Goal: Task Accomplishment & Management: Use online tool/utility

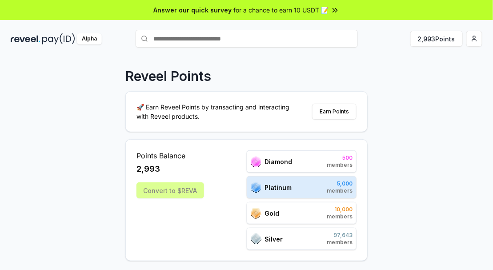
click at [169, 187] on div "Convert to $REVA" at bounding box center [170, 190] width 68 height 16
click at [432, 36] on button "2,993 Points" at bounding box center [436, 39] width 52 height 16
click at [345, 112] on button "Earn Points" at bounding box center [334, 112] width 44 height 16
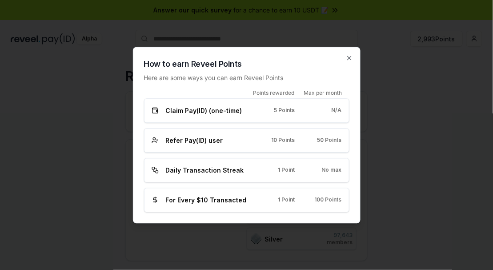
click at [349, 60] on icon "button" at bounding box center [349, 57] width 7 height 7
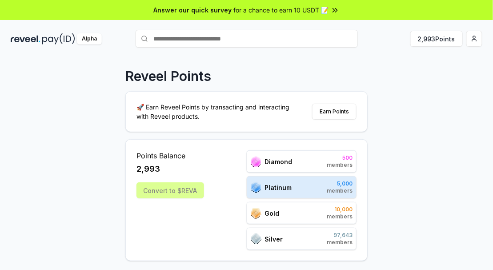
click at [476, 37] on html "Answer our quick survey for a chance to earn 10 USDT 📝 Alpha 2,993 Points Revee…" at bounding box center [246, 135] width 493 height 270
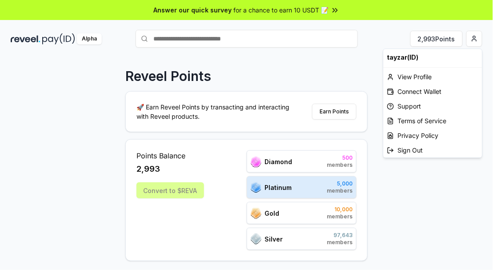
click at [59, 128] on html "Answer our quick survey for a chance to earn 10 USDT 📝 Alpha 2,993 Points Revee…" at bounding box center [246, 135] width 493 height 270
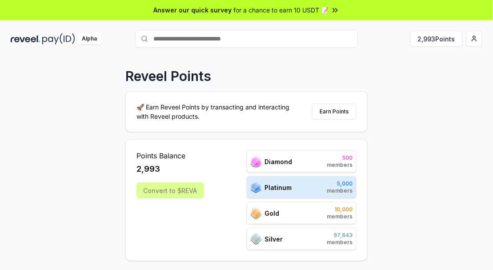
click at [319, 12] on span "for a chance to earn 10 USDT 📝" at bounding box center [281, 9] width 95 height 9
click at [437, 39] on button "2,993 Points" at bounding box center [436, 39] width 52 height 16
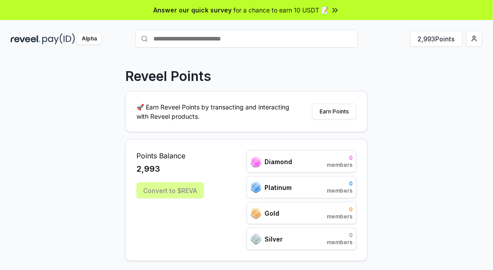
click at [343, 108] on button "Earn Points" at bounding box center [334, 112] width 44 height 16
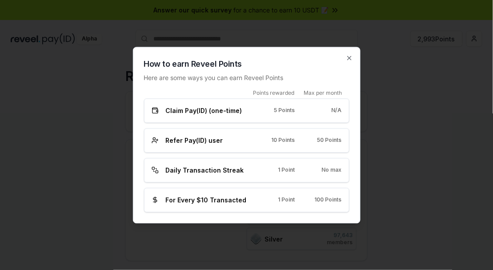
click at [296, 110] on div "Claim Pay(ID) (one-time) 5 Points N/A" at bounding box center [247, 110] width 190 height 9
click at [259, 110] on div "Claim Pay(ID) (one-time) 5 Points N/A" at bounding box center [247, 110] width 190 height 9
click at [257, 112] on div "Claim Pay(ID) (one-time) 5 Points N/A" at bounding box center [247, 110] width 190 height 9
click at [275, 110] on span "5 Points" at bounding box center [284, 110] width 21 height 7
click at [247, 117] on div "Claim Pay(ID) (one-time) 5 Points N/A" at bounding box center [246, 110] width 205 height 24
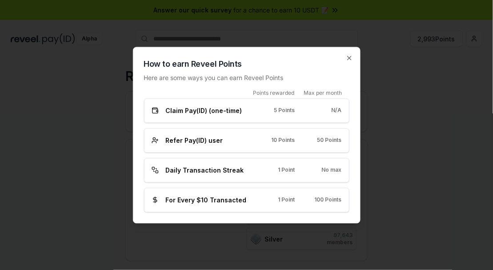
click at [257, 113] on div "Claim Pay(ID) (one-time) 5 Points N/A" at bounding box center [247, 110] width 190 height 9
click at [251, 114] on div "Claim Pay(ID) (one-time) 5 Points N/A" at bounding box center [247, 110] width 190 height 9
click at [255, 112] on div "Claim Pay(ID) (one-time) 5 Points N/A" at bounding box center [247, 110] width 190 height 9
click at [246, 116] on div "Claim Pay(ID) (one-time) 5 Points N/A" at bounding box center [246, 110] width 205 height 24
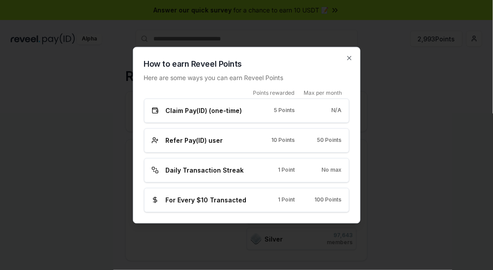
click at [249, 112] on div "Claim Pay(ID) (one-time) 5 Points N/A" at bounding box center [247, 110] width 190 height 9
click at [217, 140] on span "Refer Pay(ID) user" at bounding box center [194, 140] width 57 height 9
click at [228, 136] on div "Refer Pay(ID) user" at bounding box center [200, 140] width 97 height 9
click at [202, 140] on span "Refer Pay(ID) user" at bounding box center [194, 140] width 57 height 9
click at [220, 135] on div "Refer Pay(ID) user 10 Points 50 Points" at bounding box center [246, 140] width 205 height 24
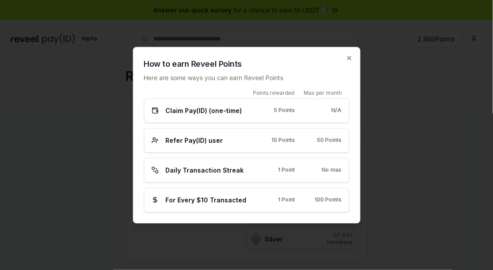
click at [250, 133] on div "Refer Pay(ID) user 10 Points 50 Points" at bounding box center [246, 140] width 205 height 24
click at [255, 142] on div "Refer Pay(ID) user 10 Points 50 Points" at bounding box center [247, 140] width 190 height 9
click at [296, 135] on div "Refer Pay(ID) user 10 Points 50 Points" at bounding box center [246, 140] width 205 height 24
click at [201, 169] on span "Daily Transaction Streak" at bounding box center [205, 169] width 78 height 9
click at [347, 57] on icon "button" at bounding box center [349, 57] width 7 height 7
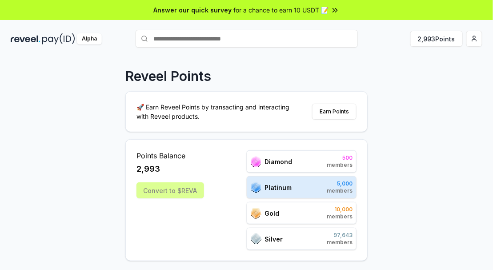
click at [475, 40] on html "Answer our quick survey for a chance to earn 10 USDT 📝 Alpha 2,993 Points Revee…" at bounding box center [246, 135] width 493 height 270
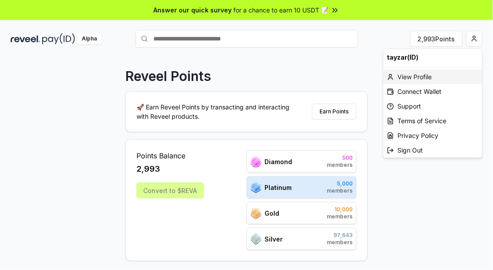
click at [428, 77] on div "View Profile" at bounding box center [433, 76] width 99 height 15
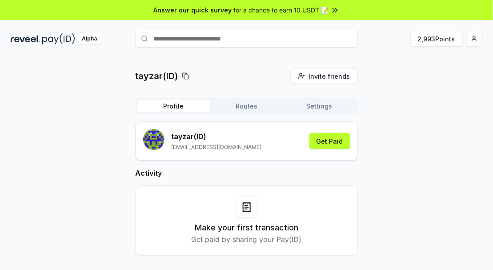
click at [365, 175] on div "tayzar(ID) Invite friends Invite Profile Routes Settings tayzar (ID) tayzaraung…" at bounding box center [247, 169] width 472 height 202
click at [243, 108] on button "Routes" at bounding box center [246, 106] width 73 height 12
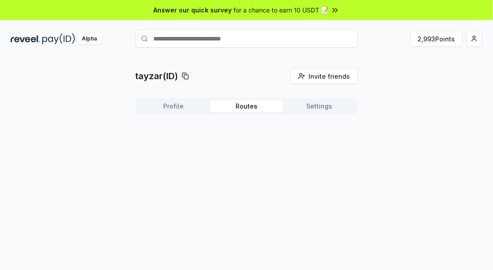
scroll to position [25, 0]
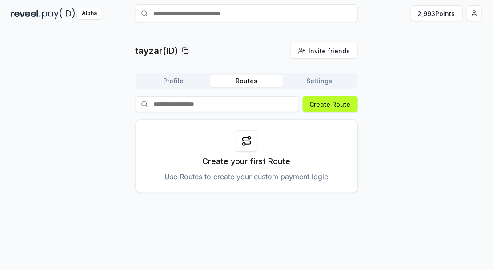
click at [390, 165] on div "tayzar(ID) Invite friends Invite Profile Routes Settings Create Route Create yo…" at bounding box center [247, 118] width 472 height 150
click at [342, 102] on button "Create Route" at bounding box center [330, 104] width 55 height 16
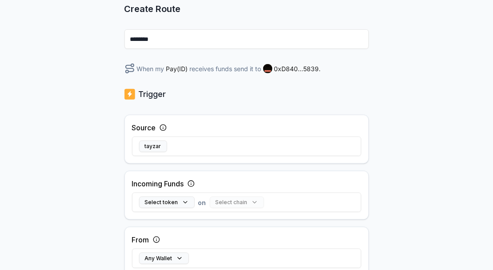
scroll to position [90, 0]
click at [181, 201] on button "Select token" at bounding box center [167, 203] width 56 height 12
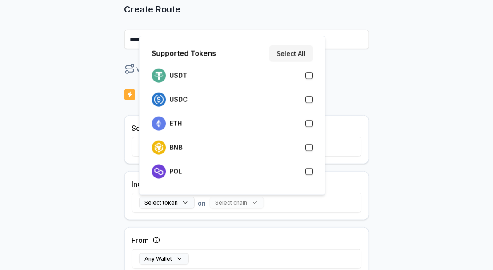
click at [306, 74] on button "button" at bounding box center [309, 75] width 7 height 7
click at [311, 97] on button "button" at bounding box center [309, 99] width 7 height 7
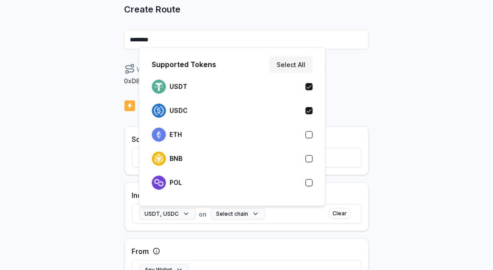
click at [308, 132] on button "button" at bounding box center [309, 134] width 7 height 7
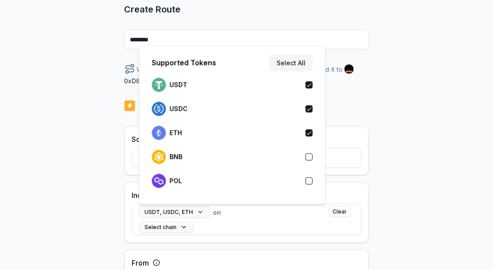
click at [307, 156] on button "button" at bounding box center [309, 156] width 7 height 7
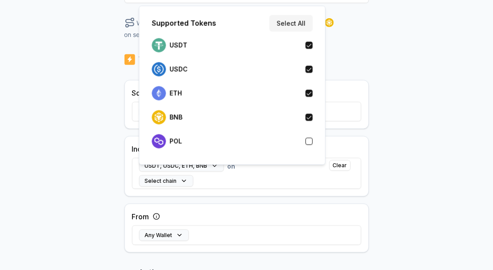
scroll to position [137, 0]
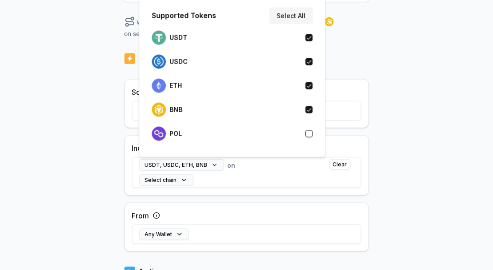
click at [177, 238] on button "Any Wallet" at bounding box center [164, 234] width 50 height 12
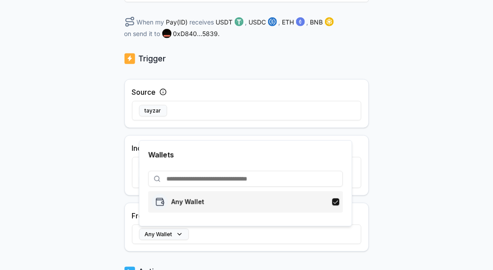
click at [269, 200] on div "Any Wallet" at bounding box center [246, 202] width 188 height 16
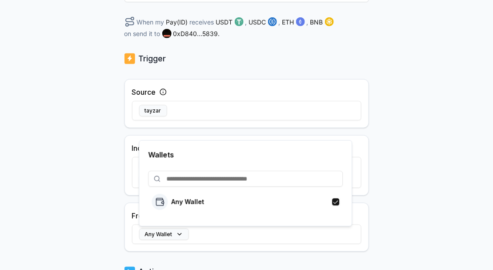
click at [266, 243] on div "Any Wallet" at bounding box center [246, 234] width 229 height 26
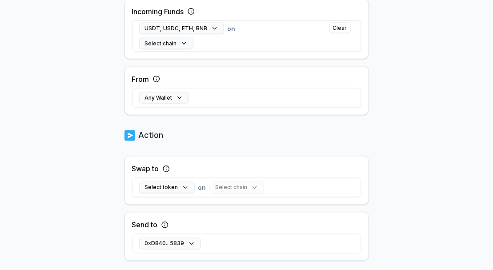
scroll to position [285, 0]
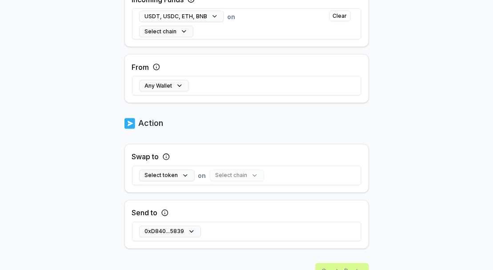
click at [182, 176] on button "Select token" at bounding box center [167, 176] width 56 height 12
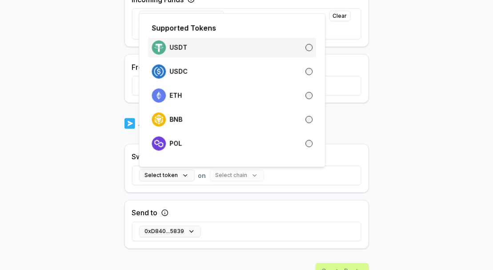
click at [299, 49] on div "USDT" at bounding box center [232, 47] width 161 height 14
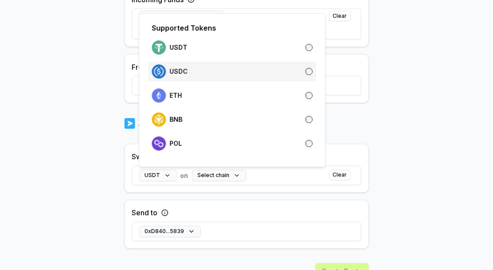
click at [307, 68] on div "USDC" at bounding box center [232, 71] width 161 height 14
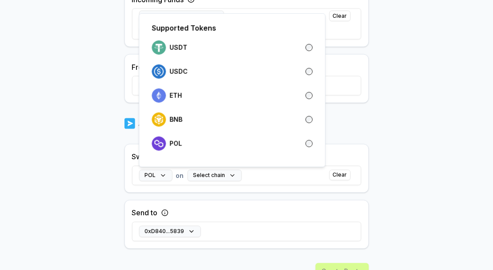
click at [385, 170] on body "Answer our quick survey for a chance to earn 10 USDT 📝 Alpha 2,993 Points Back …" at bounding box center [246, 135] width 493 height 270
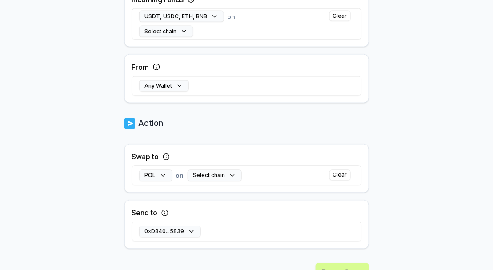
click at [227, 176] on button "Select chain" at bounding box center [215, 176] width 54 height 12
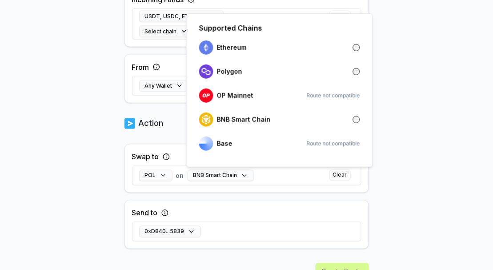
click at [426, 131] on body "Answer our quick survey for a chance to earn 10 USDT 📝 Alpha 2,993 Points Back …" at bounding box center [246, 135] width 493 height 270
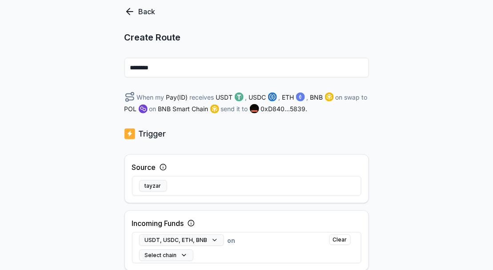
scroll to position [63, 0]
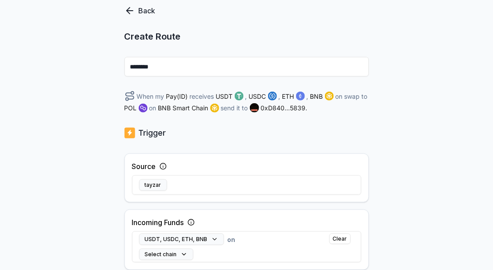
click at [175, 254] on button "Select chain" at bounding box center [166, 255] width 54 height 12
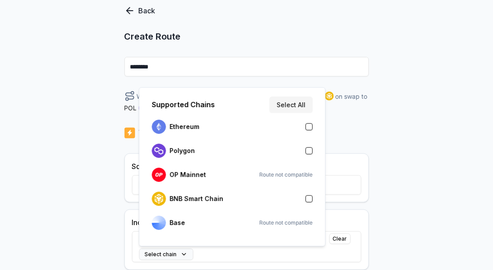
click at [390, 157] on div "Back Create Route ******** When my Pay(ID) receives USDT , USDC , ETH , BNB on …" at bounding box center [246, 110] width 493 height 245
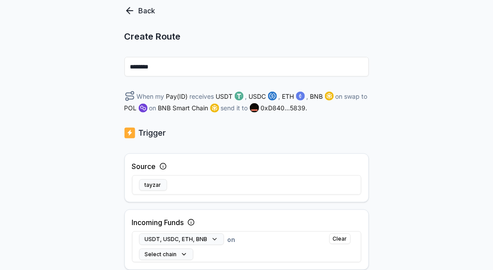
click at [211, 237] on button "USDT, USDC, ETH, BNB" at bounding box center [181, 239] width 85 height 12
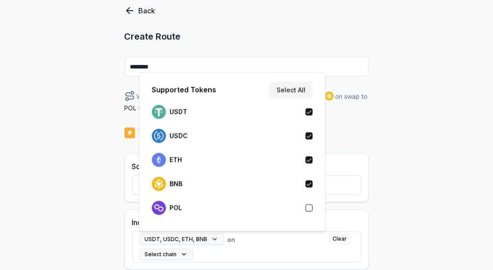
click at [308, 205] on button "button" at bounding box center [309, 207] width 7 height 7
click at [435, 149] on div "Back Create Route ******** When my Pay(ID) receives USDT , USDC , ETH , BNB , P…" at bounding box center [246, 110] width 493 height 245
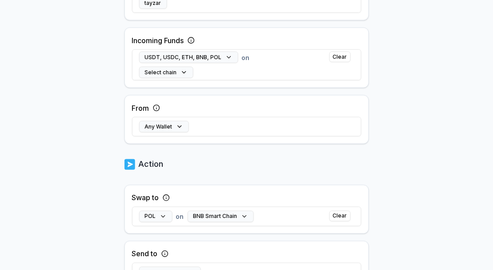
scroll to position [285, 0]
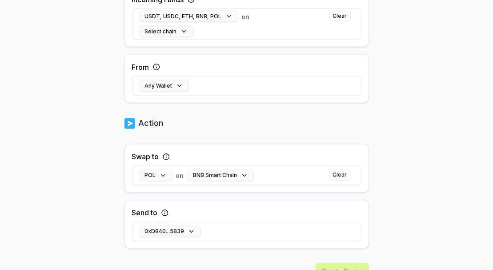
click at [183, 229] on button "0xD840...5839" at bounding box center [170, 232] width 62 height 12
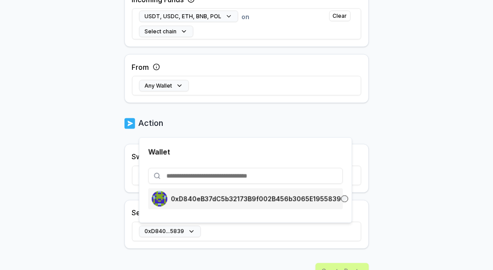
click at [298, 200] on p "0xD840eB37dC5b32173B9f002B456b3065E1955839" at bounding box center [256, 198] width 170 height 7
click at [417, 174] on body "Answer our quick survey for a chance to earn 10 USDT 📝 Alpha 2,993 Points Back …" at bounding box center [246, 135] width 493 height 270
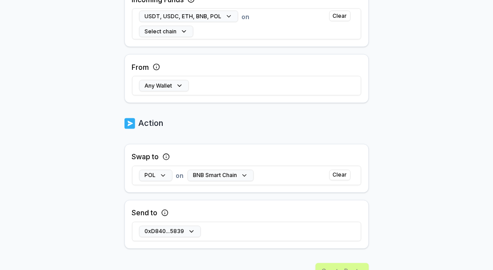
click at [162, 172] on button "POL" at bounding box center [155, 176] width 33 height 12
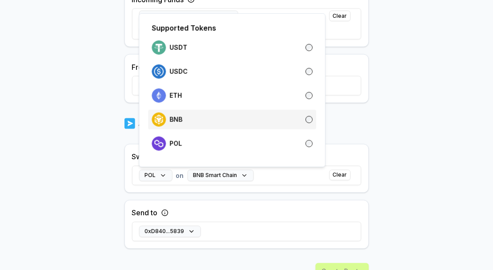
click at [283, 119] on div "BNB" at bounding box center [232, 119] width 161 height 14
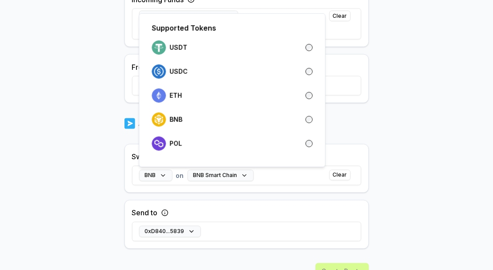
click at [250, 196] on div "Swap to BNB on BNB Smart Chain Clear Send to 0xD840...5839" at bounding box center [246, 196] width 245 height 105
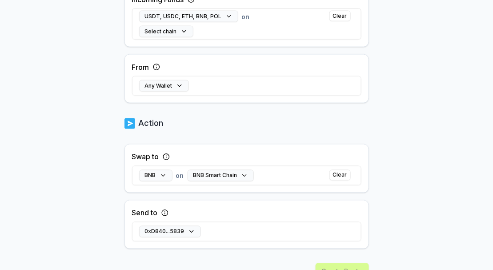
click at [336, 255] on div "Back Create Route ******** When my Pay(ID) receives USDT , USDC , ETH , BNB , P…" at bounding box center [246, 47] width 245 height 528
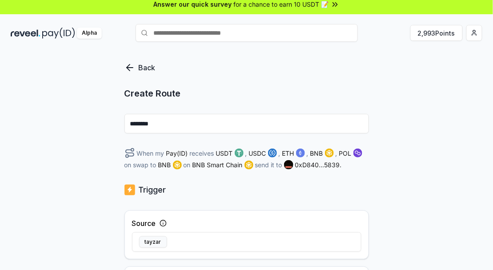
scroll to position [11, 0]
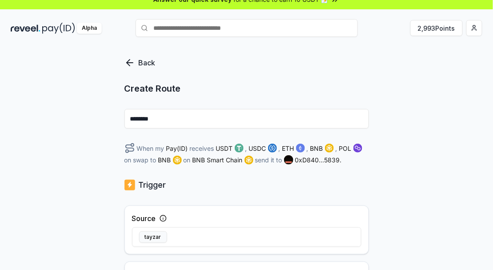
click at [150, 235] on button "tayzar" at bounding box center [153, 237] width 28 height 12
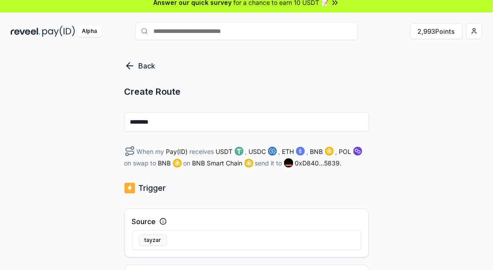
click at [241, 149] on img at bounding box center [239, 151] width 9 height 9
click at [283, 147] on span "ETH" at bounding box center [288, 151] width 12 height 9
click at [319, 146] on div "When my Pay(ID) receives USDT , USDC , ETH , BNB , POL on swap to BNB on BNB Sm…" at bounding box center [246, 157] width 245 height 22
click at [345, 146] on div "When my Pay(ID) receives USDT , USDC , ETH , BNB , POL on swap to BNB on BNB Sm…" at bounding box center [246, 157] width 245 height 22
click at [362, 146] on div "When my Pay(ID) receives USDT , USDC , ETH , BNB , POL on swap to BNB on BNB Sm…" at bounding box center [246, 157] width 245 height 22
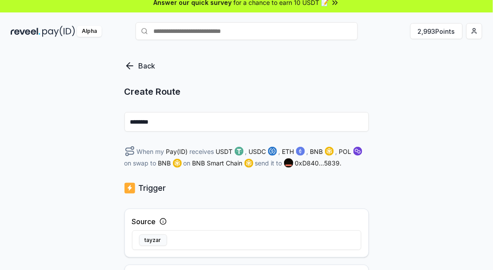
click at [269, 161] on div "When my Pay(ID) receives USDT , USDC , ETH , BNB , POL on swap to BNB on BNB Sm…" at bounding box center [246, 157] width 245 height 22
click at [246, 164] on img at bounding box center [249, 163] width 9 height 9
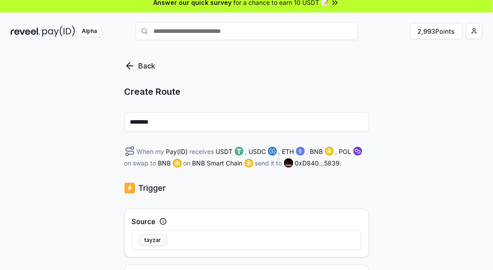
click at [181, 164] on img at bounding box center [177, 163] width 9 height 9
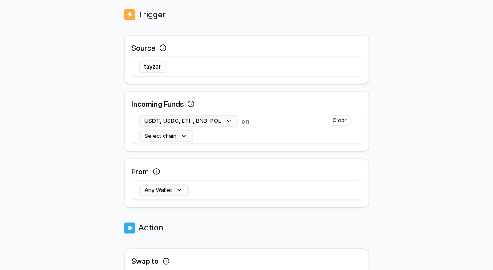
scroll to position [186, 0]
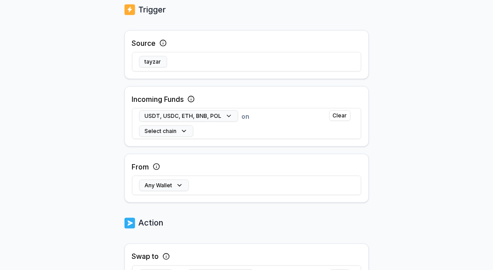
click at [170, 186] on button "Any Wallet" at bounding box center [164, 186] width 50 height 12
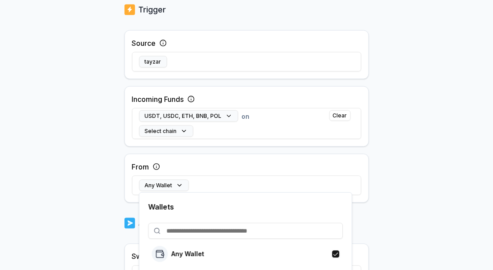
click at [334, 255] on button "button" at bounding box center [336, 253] width 7 height 7
click at [402, 197] on body "Answer our quick survey for a chance to earn 10 USDT 📝 Alpha 2,993 Points Back …" at bounding box center [246, 135] width 493 height 270
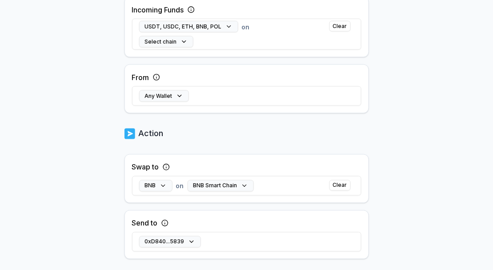
scroll to position [285, 0]
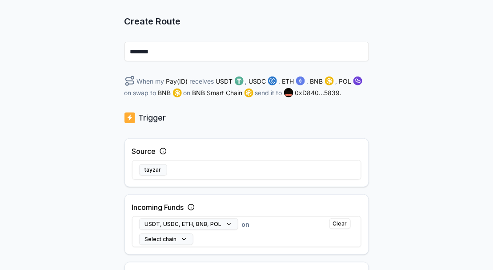
scroll to position [0, 0]
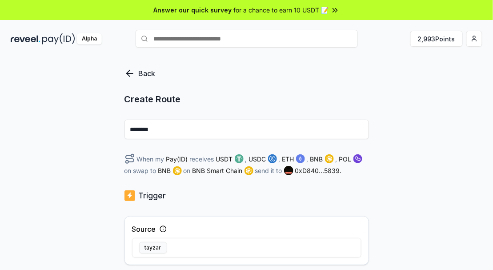
click at [129, 70] on icon at bounding box center [129, 73] width 11 height 11
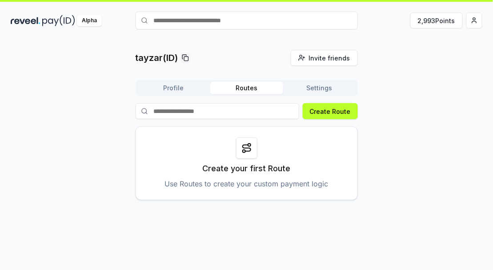
scroll to position [25, 0]
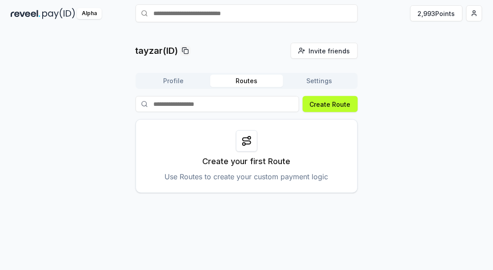
click at [318, 104] on button "Create Route" at bounding box center [330, 104] width 55 height 16
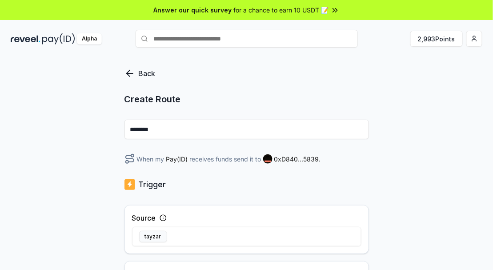
click at [216, 128] on input "********" at bounding box center [246, 130] width 245 height 20
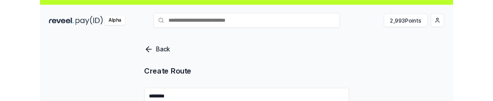
scroll to position [68, 0]
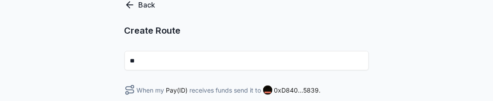
type input "*"
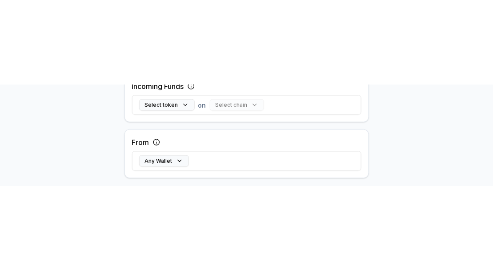
scroll to position [276, 0]
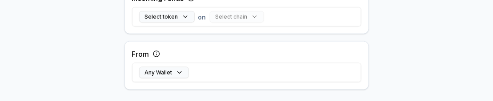
type input "******"
click at [173, 18] on button "Select token" at bounding box center [167, 17] width 56 height 12
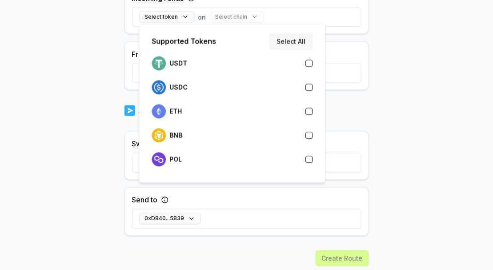
click at [308, 62] on button "button" at bounding box center [309, 63] width 7 height 7
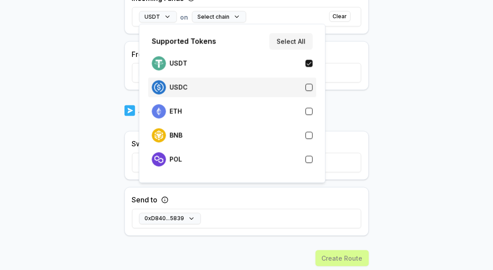
click at [306, 79] on div "USDC" at bounding box center [232, 87] width 168 height 20
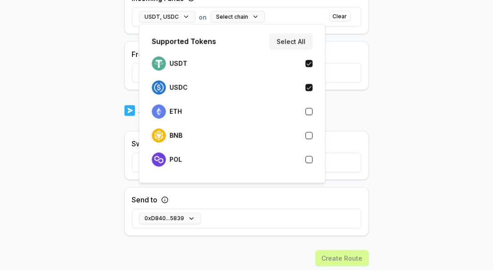
click at [309, 110] on button "button" at bounding box center [309, 111] width 7 height 7
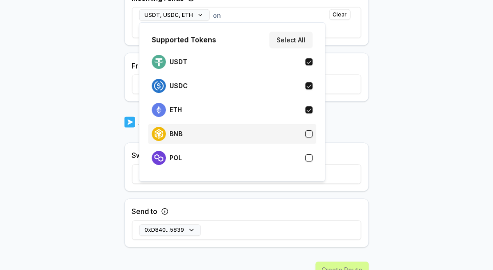
click at [310, 127] on div "BNB" at bounding box center [232, 134] width 161 height 14
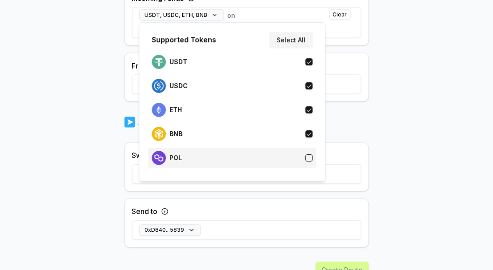
click at [306, 164] on div "POL" at bounding box center [232, 158] width 161 height 14
click at [412, 76] on body "Answer our quick survey for a chance to earn 10 USDT 📝 Alpha 2,993 Points Back …" at bounding box center [246, 135] width 493 height 270
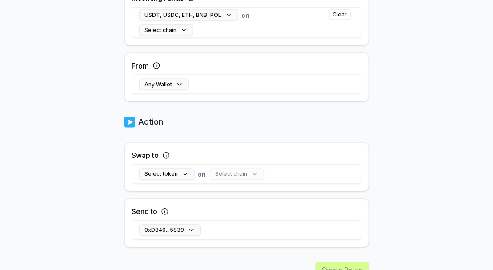
click at [181, 26] on button "Select chain" at bounding box center [166, 30] width 54 height 12
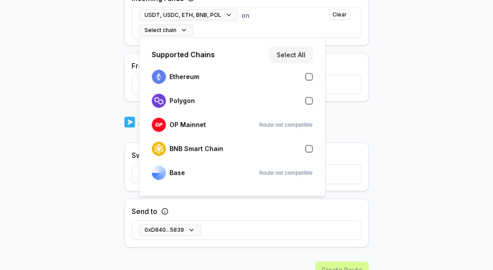
click at [309, 80] on button "button" at bounding box center [309, 76] width 7 height 7
click at [309, 100] on button "button" at bounding box center [309, 100] width 7 height 7
click at [310, 151] on button "button" at bounding box center [309, 148] width 7 height 7
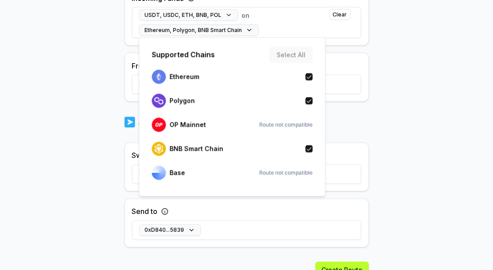
click at [409, 107] on body "Answer our quick survey for a chance to earn 10 USDT 📝 Alpha 2,993 Points Back …" at bounding box center [246, 135] width 493 height 270
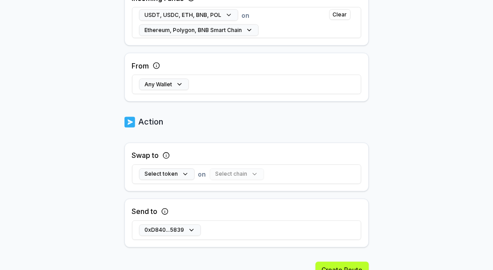
click at [177, 84] on button "Any Wallet" at bounding box center [164, 85] width 50 height 12
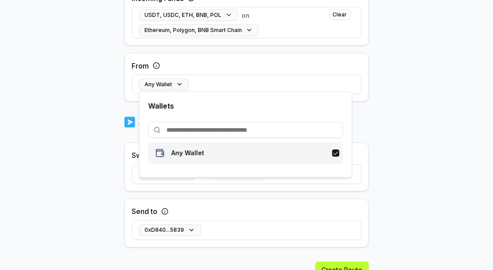
click at [241, 152] on div "Any Wallet" at bounding box center [246, 153] width 188 height 16
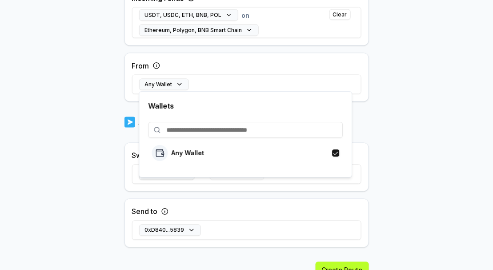
click at [424, 87] on body "Answer our quick survey for a chance to earn 10 USDT 📝 Alpha 2,993 Points Back …" at bounding box center [246, 135] width 493 height 270
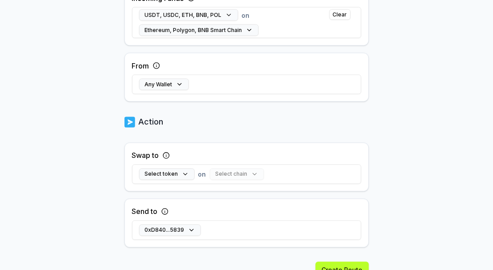
click at [174, 175] on button "Select token" at bounding box center [167, 174] width 56 height 12
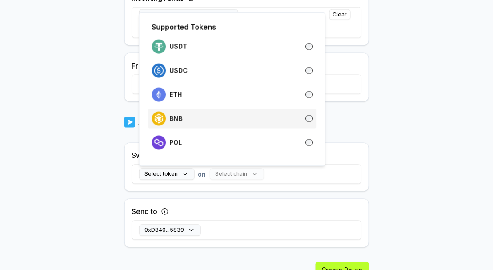
click at [255, 115] on div "BNB" at bounding box center [232, 119] width 161 height 14
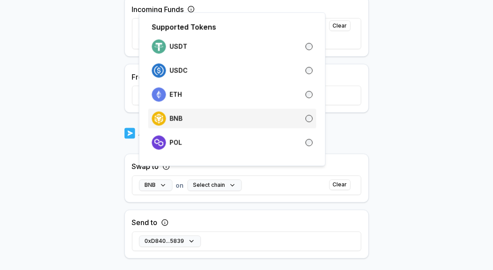
scroll to position [298, 0]
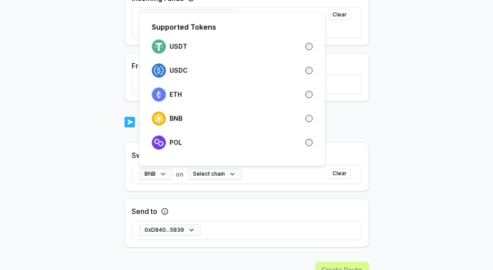
click at [220, 171] on button "Select chain" at bounding box center [215, 174] width 54 height 12
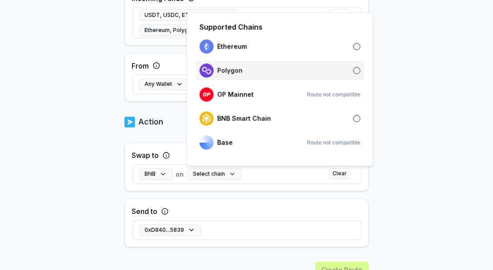
click at [282, 65] on div "Polygon" at bounding box center [280, 71] width 161 height 14
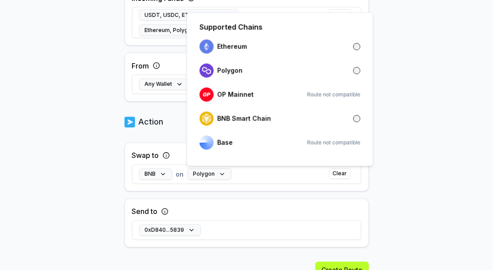
click at [253, 193] on div "Swap to BNB on Polygon Clear Send to 0xD840...5839" at bounding box center [246, 195] width 245 height 105
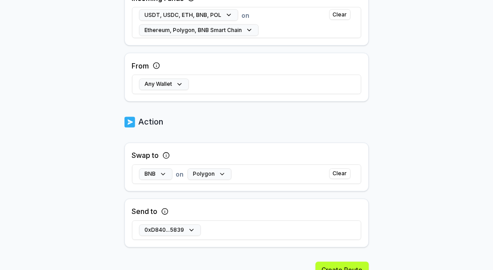
scroll to position [297, 0]
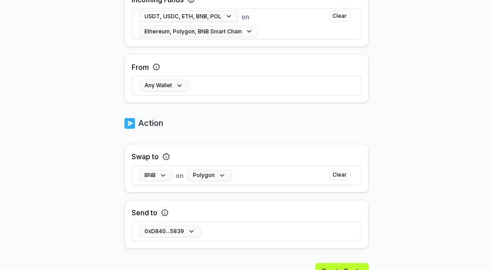
click at [349, 269] on button "Create Route" at bounding box center [342, 271] width 53 height 16
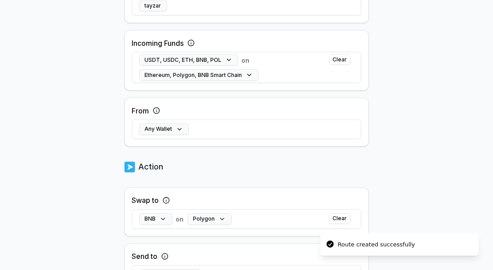
scroll to position [235, 0]
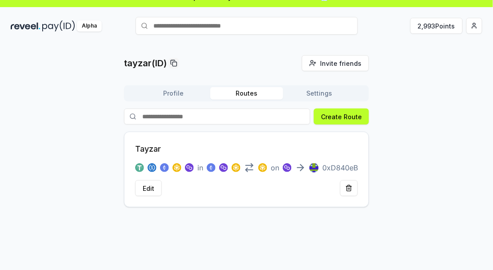
click at [436, 184] on div "tayzar(ID) Invite friends Invite Profile Routes Settings Create Route Tayzar in…" at bounding box center [247, 131] width 472 height 152
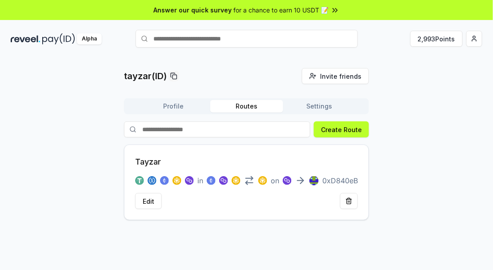
click at [339, 105] on button "Settings" at bounding box center [319, 106] width 73 height 12
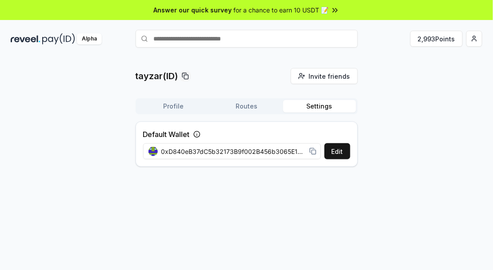
click at [181, 106] on button "Profile" at bounding box center [173, 106] width 73 height 12
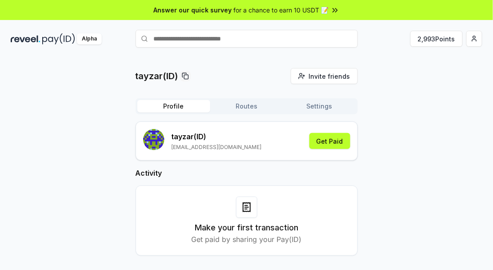
scroll to position [5, 0]
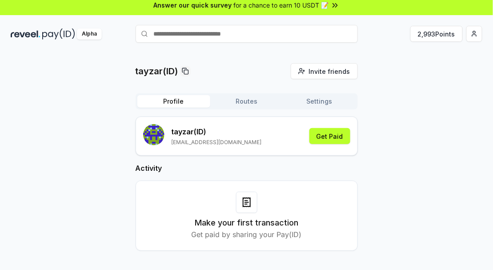
click at [328, 138] on button "Get Paid" at bounding box center [329, 136] width 41 height 16
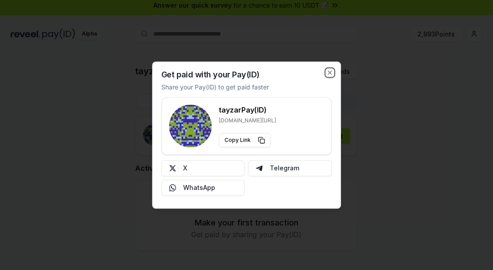
click at [328, 75] on icon "button" at bounding box center [329, 72] width 7 height 7
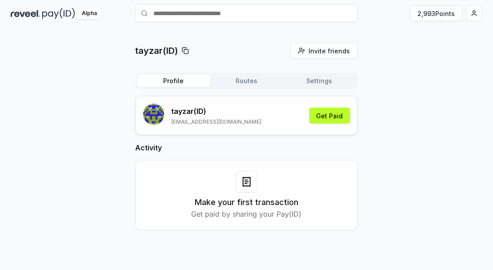
scroll to position [0, 0]
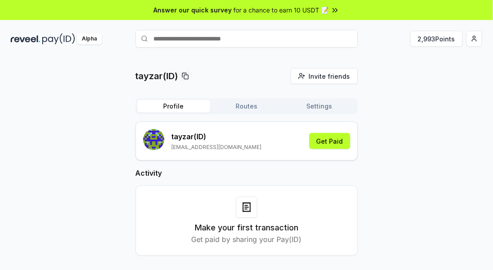
click at [340, 142] on button "Get Paid" at bounding box center [329, 141] width 41 height 16
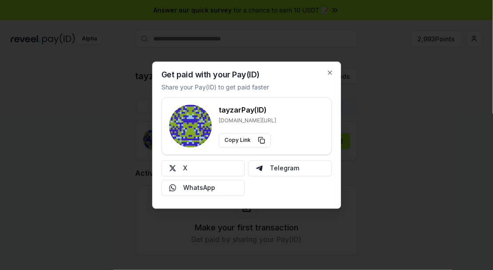
click at [259, 144] on button "Copy Link" at bounding box center [245, 140] width 52 height 14
click at [329, 70] on icon "button" at bounding box center [329, 72] width 7 height 7
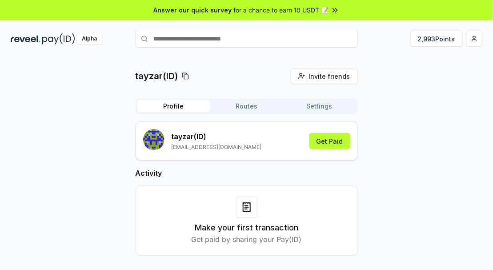
click at [478, 39] on html "Answer our quick survey for a chance to earn 10 USDT 📝 Alpha 2,993 Points tayza…" at bounding box center [246, 135] width 493 height 270
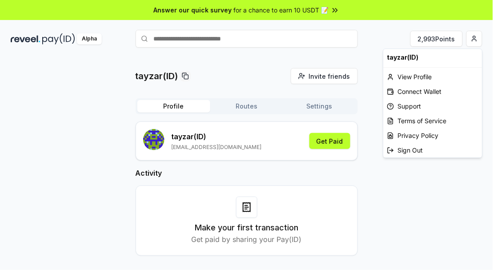
click at [383, 200] on html "Answer our quick survey for a chance to earn 10 USDT 📝 Alpha 2,993 Points tayza…" at bounding box center [246, 135] width 493 height 270
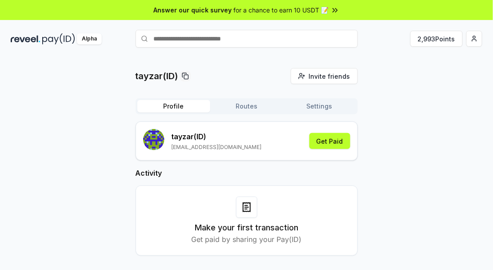
click at [333, 140] on button "Get Paid" at bounding box center [329, 141] width 41 height 16
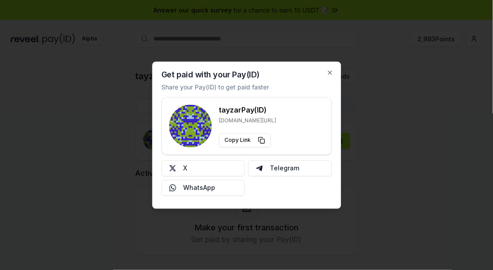
click at [185, 134] on rect at bounding box center [190, 125] width 43 height 43
click at [257, 137] on button "Copy Link" at bounding box center [245, 140] width 52 height 14
click at [278, 168] on button "Telegram" at bounding box center [291, 168] width 84 height 16
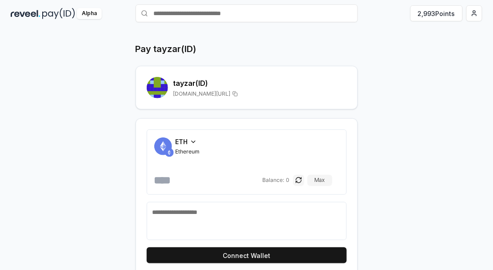
scroll to position [24, 0]
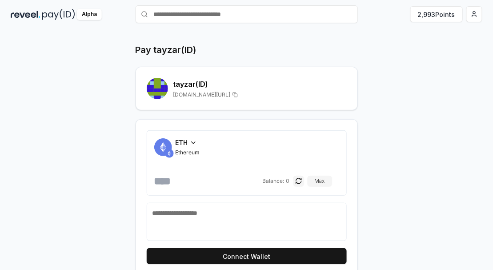
click at [282, 252] on button "Connect Wallet" at bounding box center [247, 256] width 200 height 16
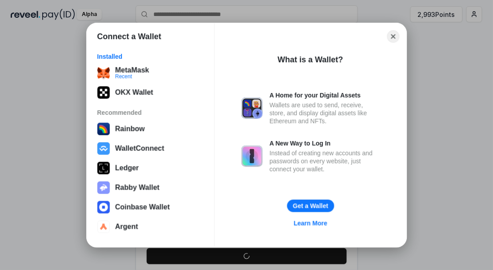
click at [136, 82] on button "MetaMask Recent" at bounding box center [151, 73] width 112 height 18
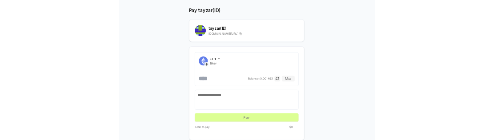
scroll to position [54, 0]
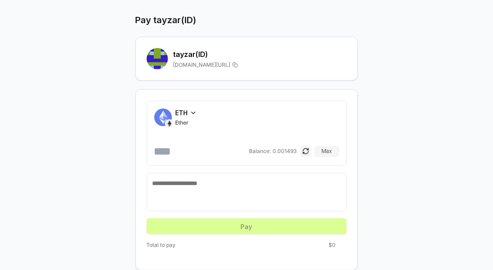
click at [186, 109] on span "ETH" at bounding box center [182, 112] width 12 height 9
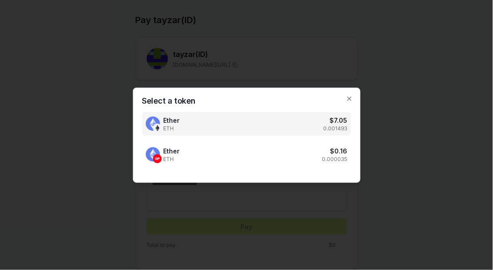
click at [346, 98] on icon "button" at bounding box center [349, 98] width 7 height 7
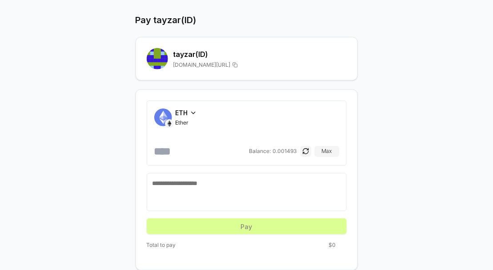
click at [206, 149] on input "number" at bounding box center [200, 151] width 93 height 14
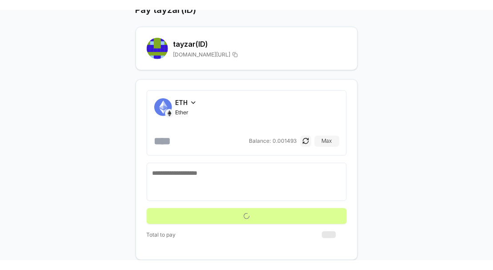
scroll to position [64, 0]
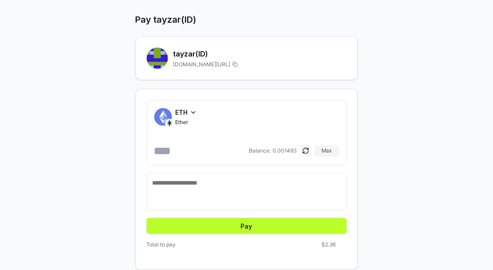
type input "******"
click at [277, 218] on button "Pay" at bounding box center [247, 226] width 200 height 16
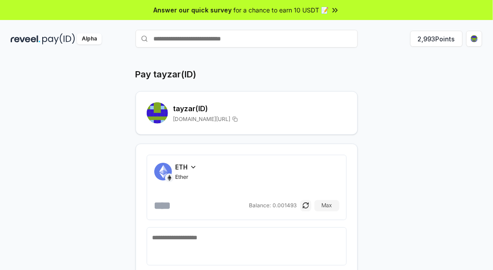
scroll to position [25, 0]
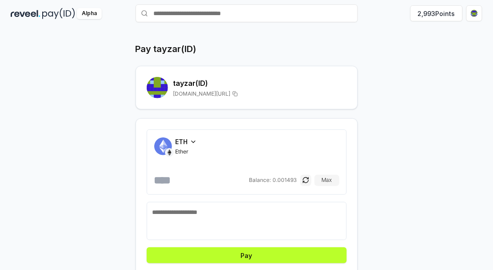
click at [290, 254] on button "Pay" at bounding box center [247, 255] width 200 height 16
click at [301, 251] on button "Pay" at bounding box center [247, 255] width 200 height 16
click at [326, 225] on textarea at bounding box center [246, 221] width 188 height 27
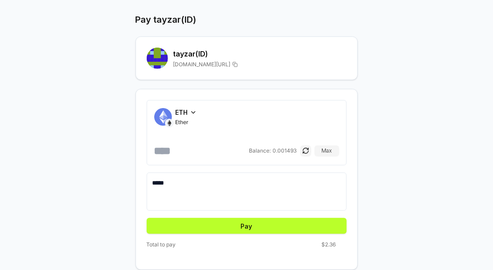
scroll to position [64, 0]
type textarea "*****"
click at [285, 218] on button "Pay" at bounding box center [247, 226] width 200 height 16
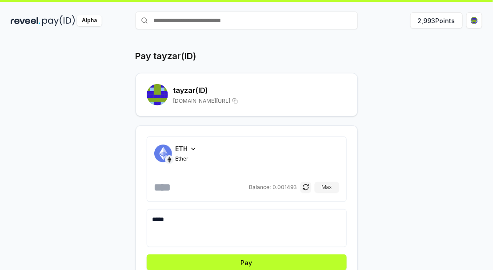
scroll to position [0, 0]
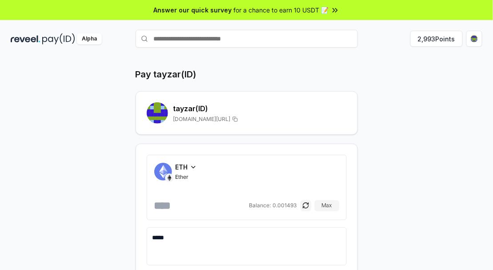
click at [190, 164] on icon at bounding box center [193, 167] width 7 height 7
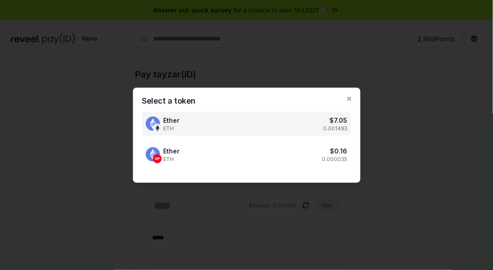
click at [328, 163] on p "0.000035" at bounding box center [334, 159] width 25 height 7
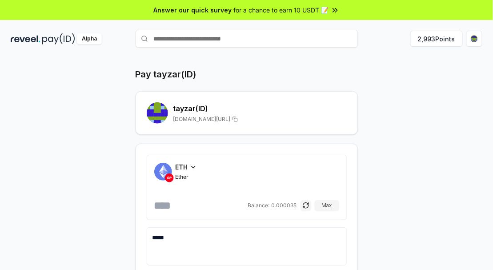
click at [257, 103] on div "tayzar (ID) reveel.id/pay/tayzar" at bounding box center [247, 112] width 200 height 21
click at [168, 102] on div "tayzar (ID) reveel.id/pay/tayzar" at bounding box center [247, 112] width 200 height 21
click at [161, 104] on rect at bounding box center [163, 104] width 4 height 4
click at [157, 113] on rect at bounding box center [159, 115] width 4 height 4
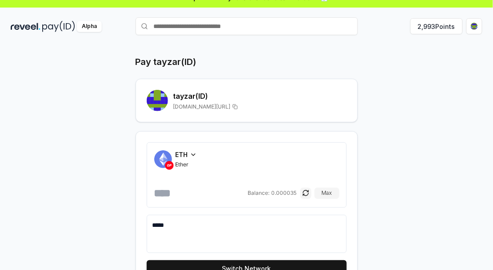
click at [188, 156] on div "ETH" at bounding box center [186, 154] width 21 height 9
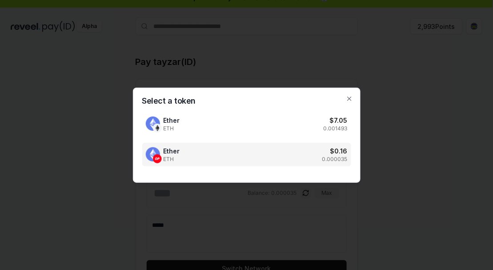
click at [248, 136] on div "Ether ETH $ 7.05 0.001493" at bounding box center [246, 124] width 209 height 24
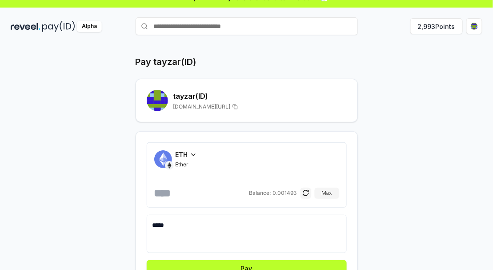
click at [267, 263] on button "Pay" at bounding box center [247, 268] width 200 height 16
click at [279, 265] on button "Pay" at bounding box center [247, 268] width 200 height 16
click at [284, 269] on button "Pay" at bounding box center [247, 268] width 200 height 16
click at [286, 265] on button "Pay" at bounding box center [247, 268] width 200 height 16
click at [293, 262] on button "Pay" at bounding box center [247, 268] width 200 height 16
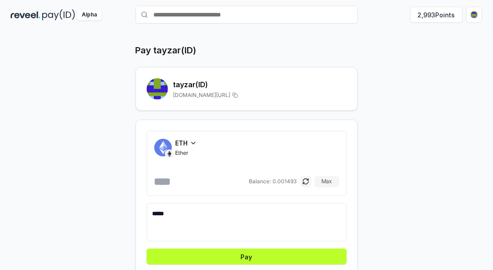
scroll to position [26, 0]
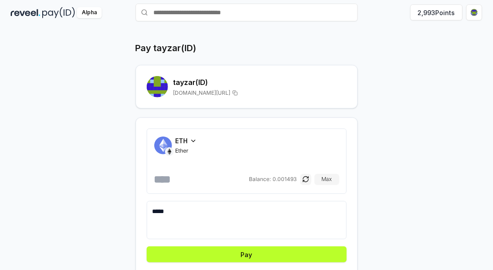
click at [271, 250] on button "Pay" at bounding box center [247, 254] width 200 height 16
click at [274, 253] on button "Pay" at bounding box center [247, 254] width 200 height 16
click at [278, 249] on button "Pay" at bounding box center [247, 254] width 200 height 16
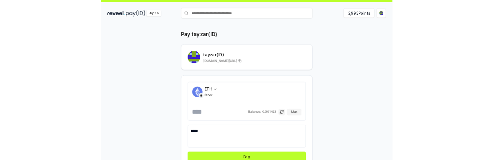
scroll to position [24, 0]
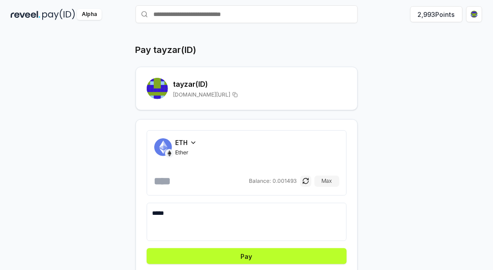
click at [230, 183] on input "******" at bounding box center [200, 181] width 93 height 14
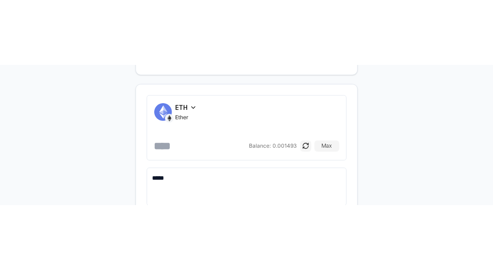
scroll to position [64, 0]
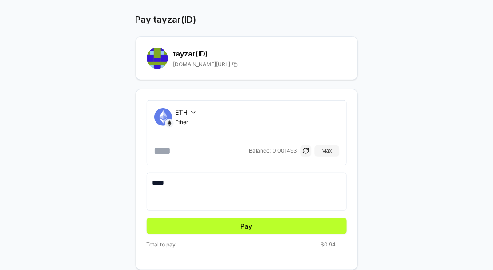
type input "******"
click at [275, 218] on button "Pay" at bounding box center [247, 226] width 200 height 16
click at [307, 218] on button "Pay" at bounding box center [247, 226] width 200 height 16
click at [309, 218] on button "Pay" at bounding box center [247, 226] width 200 height 16
click at [307, 218] on button "Pay" at bounding box center [247, 226] width 200 height 16
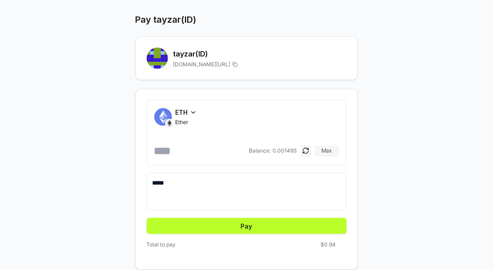
click at [303, 218] on button "Pay" at bounding box center [247, 226] width 200 height 16
click at [305, 218] on button "Pay" at bounding box center [247, 226] width 200 height 16
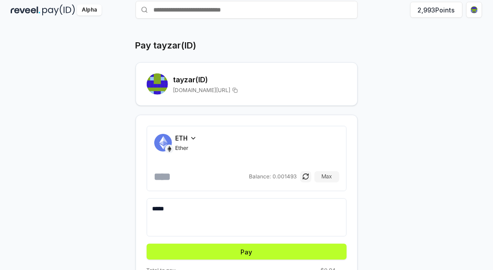
scroll to position [0, 0]
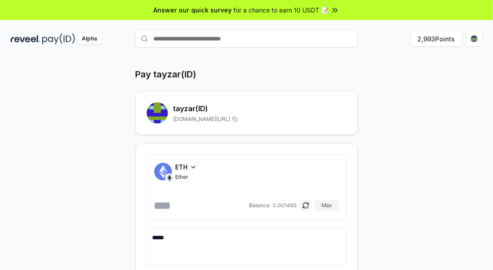
click at [87, 38] on div "Alpha" at bounding box center [89, 38] width 25 height 11
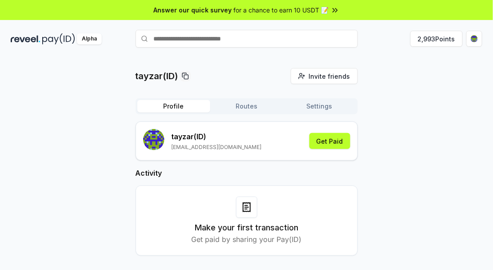
click at [332, 140] on button "Get Paid" at bounding box center [329, 141] width 41 height 16
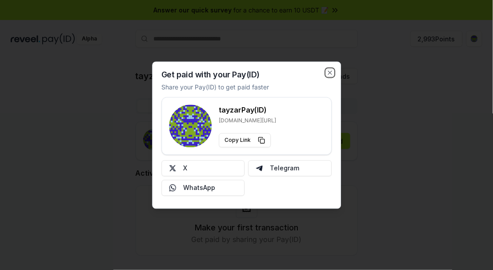
click at [330, 70] on icon "button" at bounding box center [329, 72] width 7 height 7
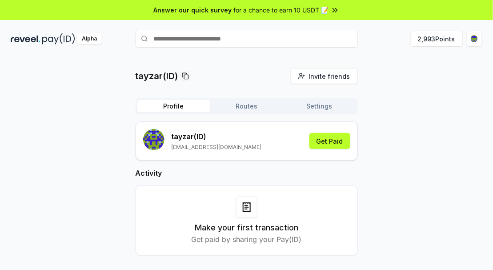
click at [237, 107] on button "Routes" at bounding box center [246, 106] width 73 height 12
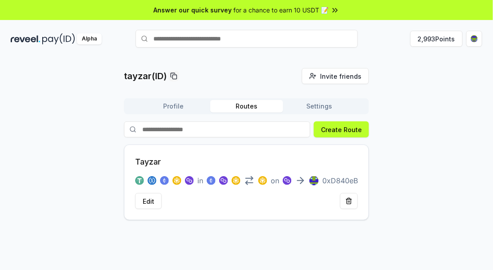
click at [320, 181] on div "0xD840eB" at bounding box center [333, 180] width 48 height 11
click at [320, 178] on div "0xD840eB" at bounding box center [333, 180] width 48 height 11
click at [319, 180] on div "0xD840eB" at bounding box center [333, 180] width 48 height 11
click at [317, 183] on rect at bounding box center [313, 180] width 9 height 9
click at [343, 180] on p "0xD840eB" at bounding box center [340, 180] width 36 height 11
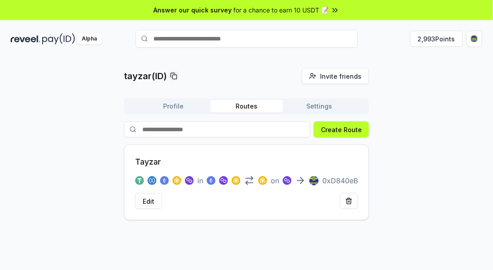
click at [346, 177] on p "0xD840eB" at bounding box center [340, 180] width 36 height 11
click at [349, 180] on p "0xD840eB" at bounding box center [340, 180] width 36 height 11
click at [347, 182] on p "0xD840eB" at bounding box center [340, 180] width 36 height 11
click at [239, 177] on img at bounding box center [236, 180] width 9 height 9
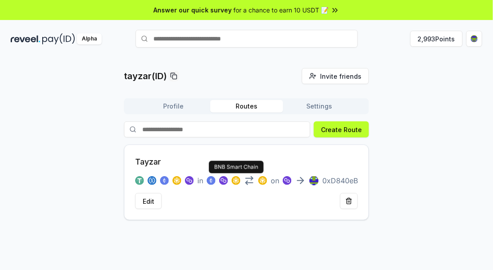
click at [238, 176] on button at bounding box center [236, 180] width 9 height 11
click at [269, 158] on div "Tayzar in on 0xD840eB Edit" at bounding box center [246, 182] width 245 height 76
click at [280, 164] on div "Tayzar in on 0xD840eB Edit" at bounding box center [246, 182] width 245 height 76
click at [238, 177] on img at bounding box center [236, 180] width 9 height 9
click at [220, 180] on img at bounding box center [223, 180] width 9 height 9
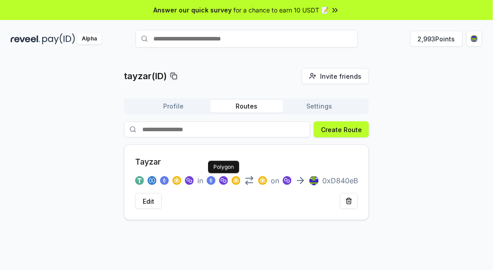
click at [207, 180] on div at bounding box center [211, 180] width 9 height 9
click at [190, 184] on img at bounding box center [189, 180] width 9 height 9
click at [192, 181] on img at bounding box center [189, 180] width 9 height 9
click at [174, 183] on img at bounding box center [176, 180] width 9 height 9
click at [192, 180] on img at bounding box center [189, 180] width 9 height 9
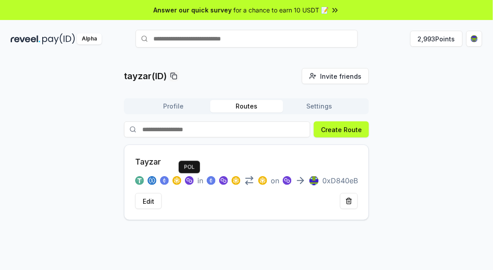
click at [224, 179] on img at bounding box center [223, 180] width 9 height 9
click at [260, 178] on img at bounding box center [262, 180] width 9 height 9
click at [277, 179] on span "on" at bounding box center [275, 180] width 8 height 11
click at [342, 101] on button "Settings" at bounding box center [319, 106] width 73 height 12
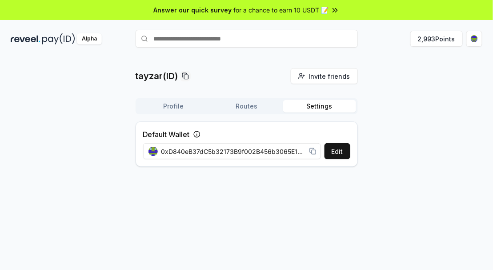
click at [445, 36] on button "2,993 Points" at bounding box center [436, 39] width 52 height 16
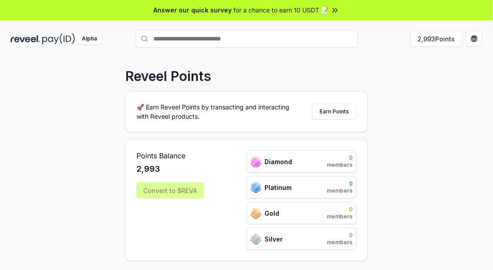
click at [333, 108] on button "Earn Points" at bounding box center [334, 112] width 44 height 16
